Goal: Communication & Community: Answer question/provide support

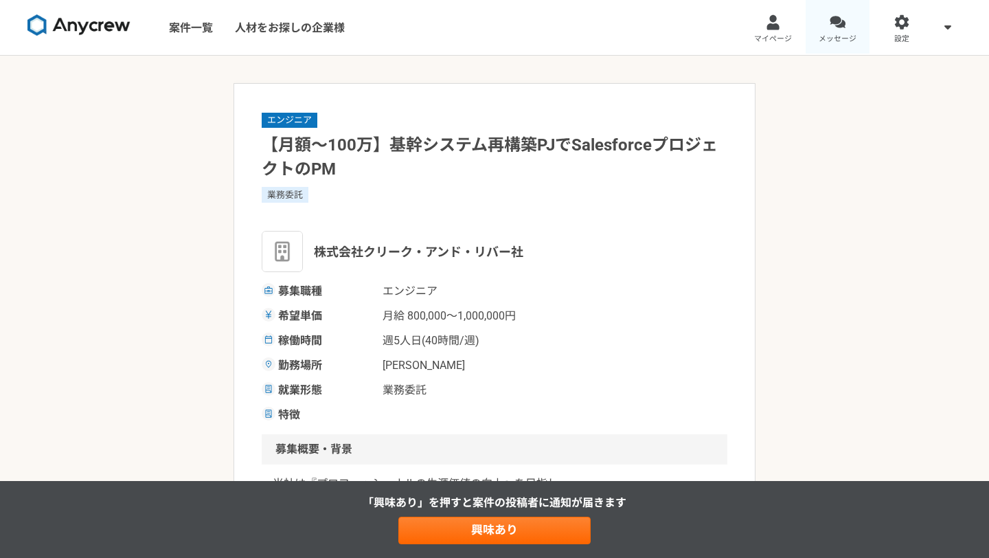
click at [842, 26] on div at bounding box center [837, 22] width 16 height 16
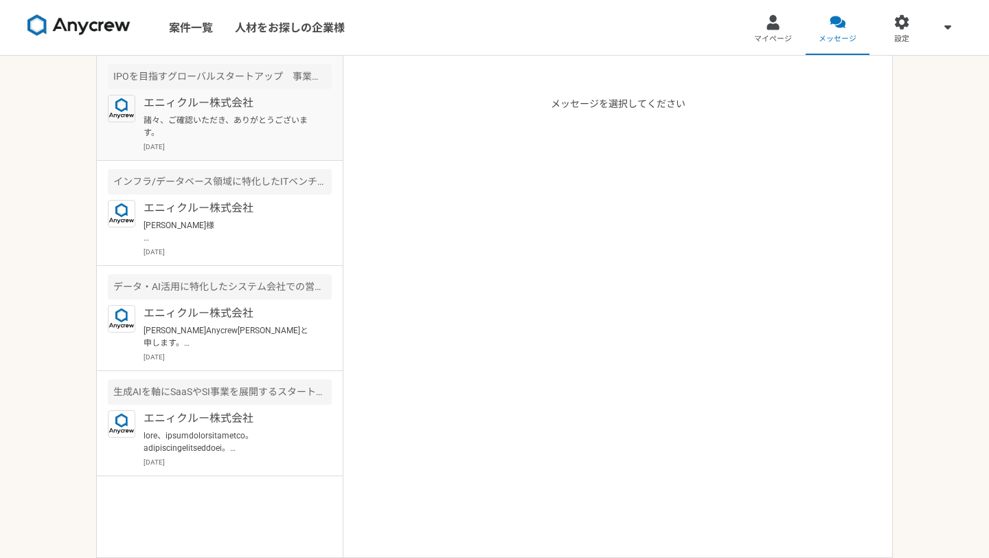
click at [254, 101] on p "エニィクルー株式会社" at bounding box center [228, 103] width 170 height 16
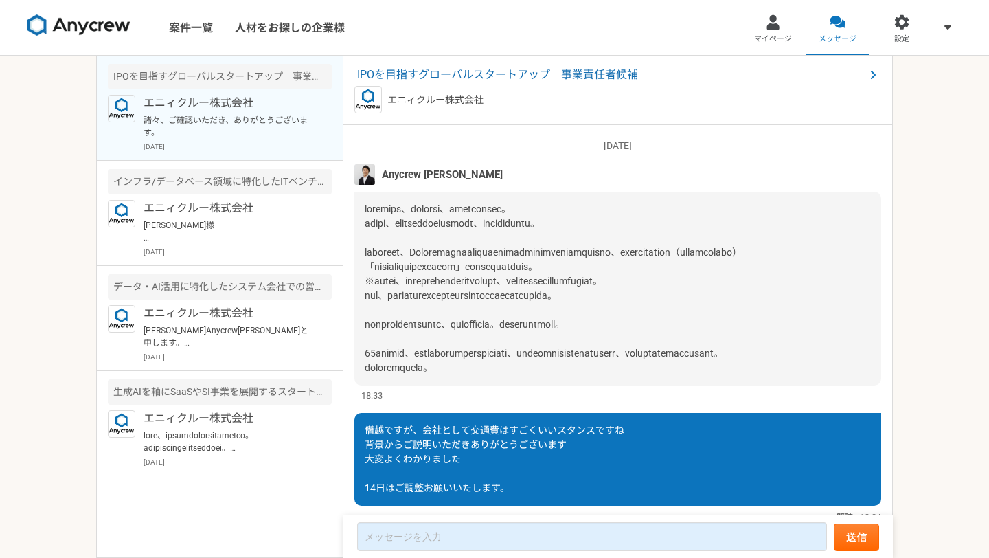
scroll to position [1694, 0]
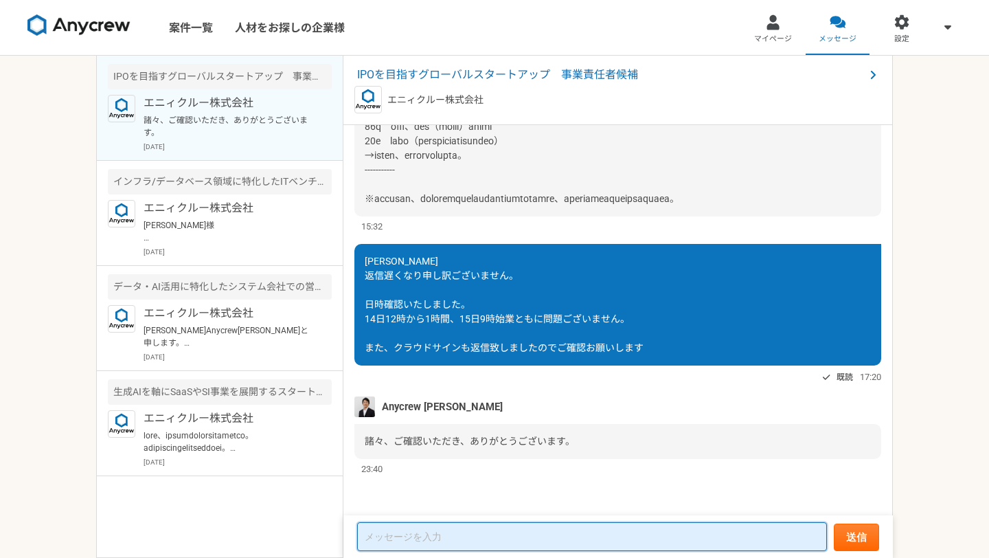
click at [447, 525] on textarea at bounding box center [592, 536] width 470 height 29
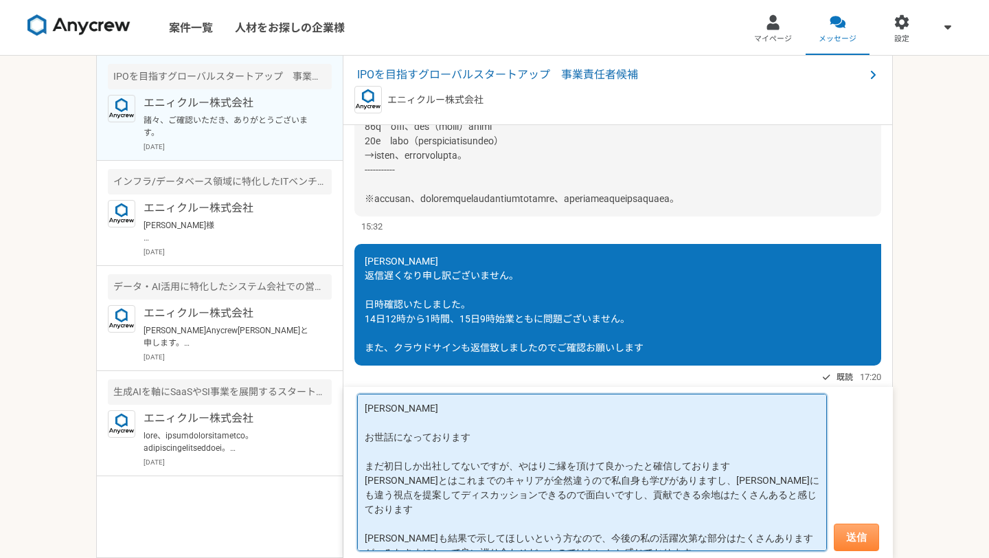
type textarea "[PERSON_NAME] お世話になっております まだ初日しか出社してないですが、やはりご縁を頂けて良かったと確信しております [PERSON_NAME]と…"
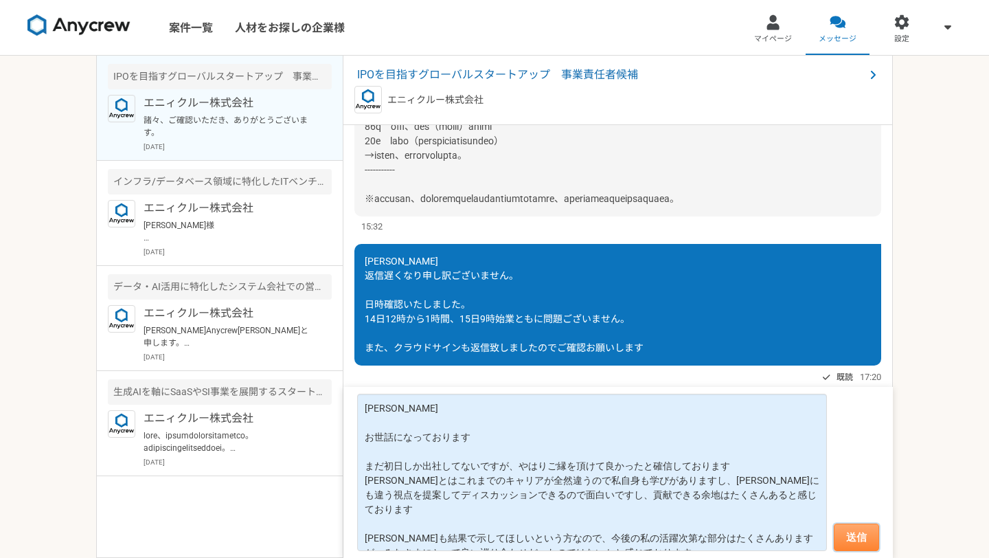
click at [862, 536] on button "送信" at bounding box center [856, 536] width 45 height 27
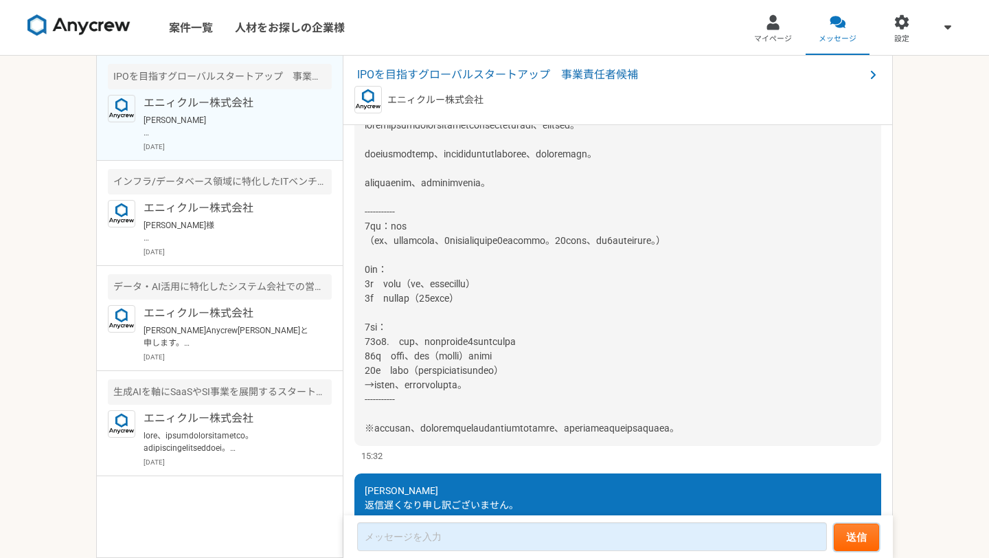
scroll to position [1648, 0]
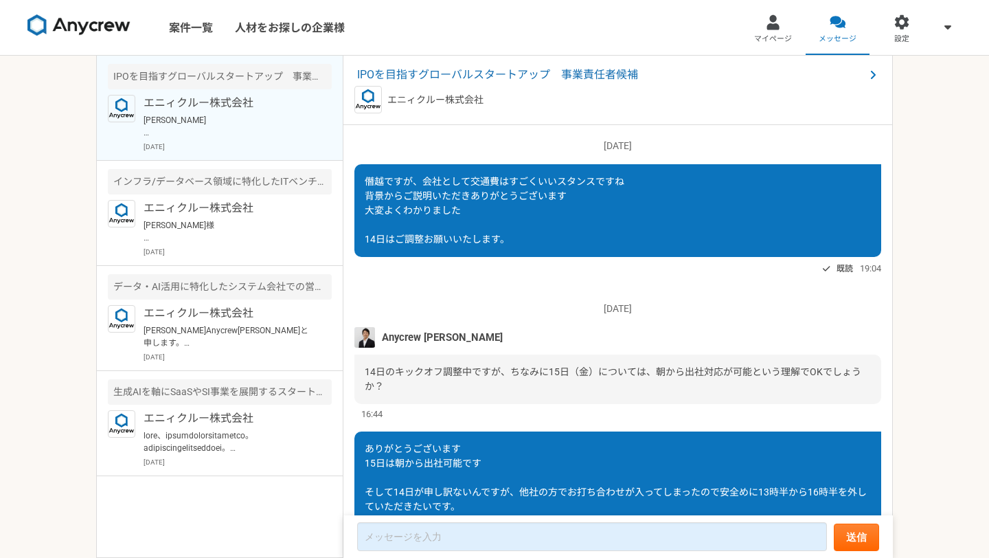
scroll to position [1648, 0]
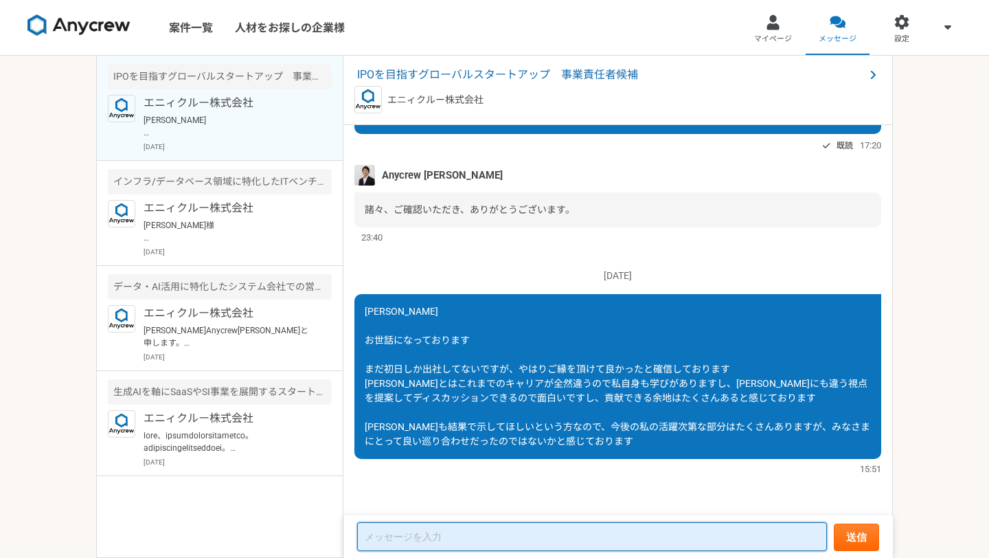
click at [537, 533] on textarea at bounding box center [592, 536] width 470 height 29
type textarea "ありがとうございました"
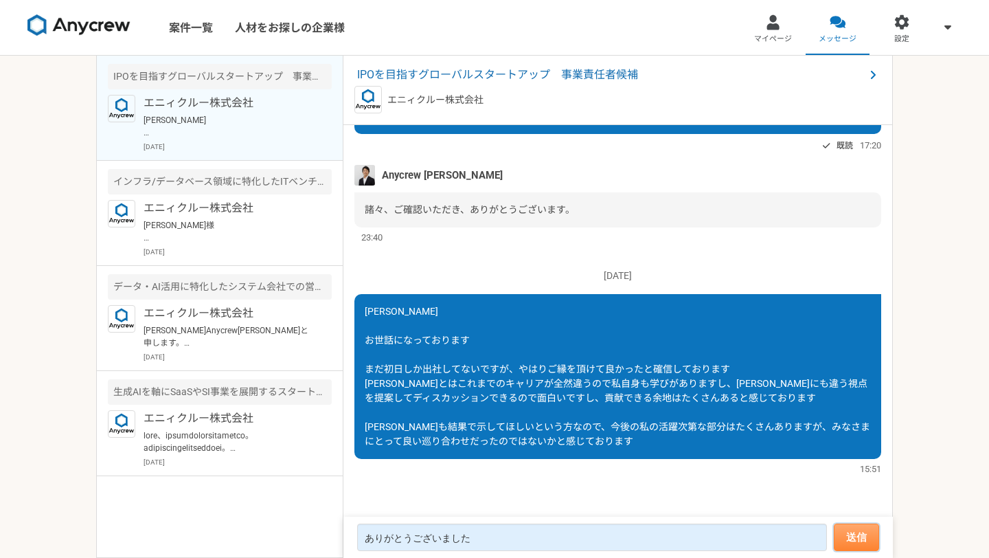
click at [842, 531] on button "送信" at bounding box center [856, 536] width 45 height 27
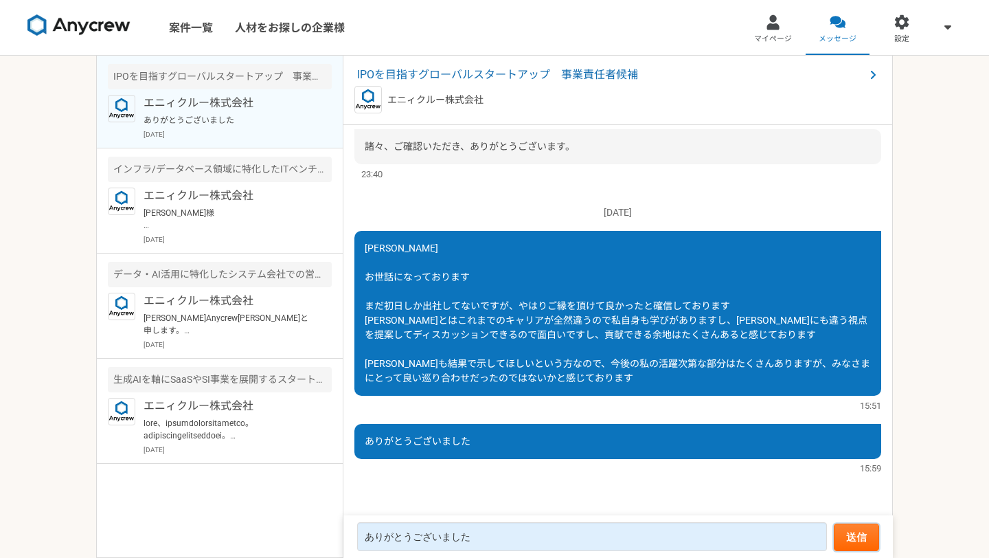
scroll to position [1548, 0]
